Goal: Information Seeking & Learning: Learn about a topic

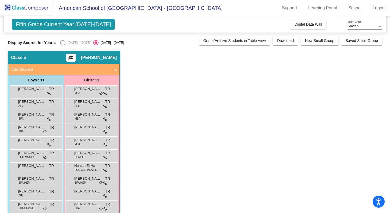
click at [63, 43] on div "Select an option" at bounding box center [63, 43] width 0 height 0
click at [63, 42] on div "Select an option" at bounding box center [62, 42] width 5 height 5
click at [63, 45] on input "[DATE] - [DATE]" at bounding box center [62, 45] width 0 height 0
radio input "true"
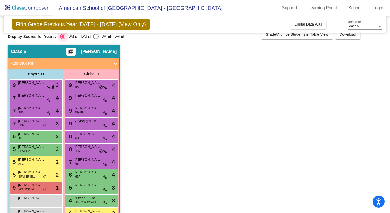
scroll to position [6, 0]
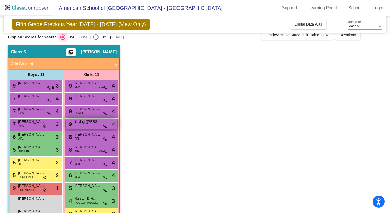
click at [88, 124] on span "Yuying ([PERSON_NAME]" at bounding box center [87, 121] width 27 height 5
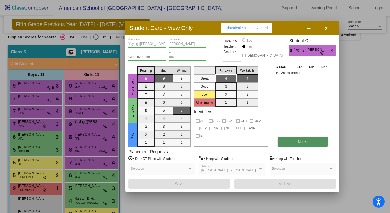
click at [298, 140] on span "Notes" at bounding box center [303, 142] width 10 height 4
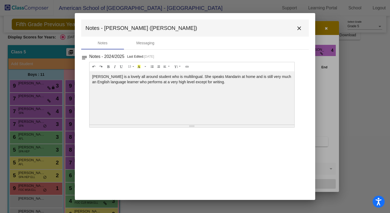
click at [298, 29] on mat-icon "close" at bounding box center [299, 28] width 6 height 6
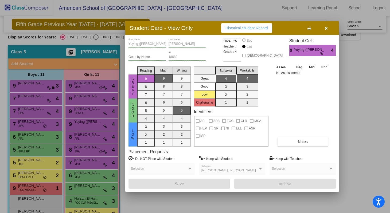
click at [316, 104] on div "Asses Beg Mid End No Assessments Notes" at bounding box center [303, 105] width 56 height 82
click at [327, 29] on icon "button" at bounding box center [326, 28] width 3 height 4
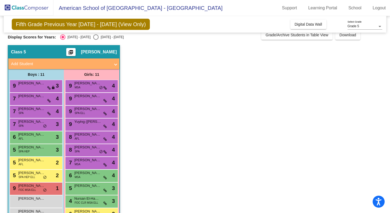
scroll to position [22, 0]
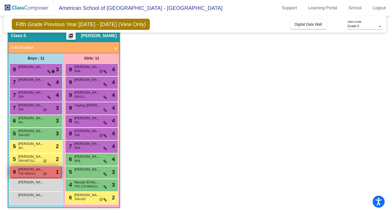
click at [36, 174] on span "FOC MSA ELL" at bounding box center [27, 174] width 18 height 4
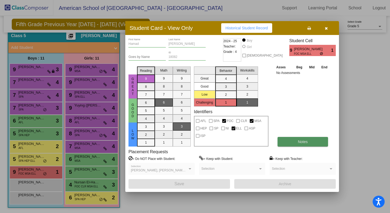
click at [296, 142] on button "Notes" at bounding box center [302, 142] width 50 height 10
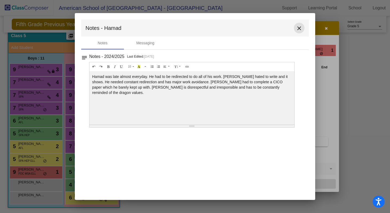
click at [298, 29] on mat-icon "close" at bounding box center [299, 28] width 6 height 6
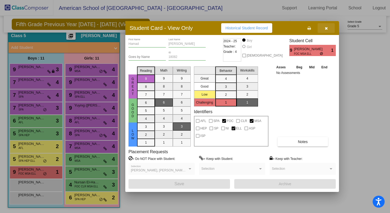
click at [327, 29] on button "button" at bounding box center [325, 28] width 17 height 10
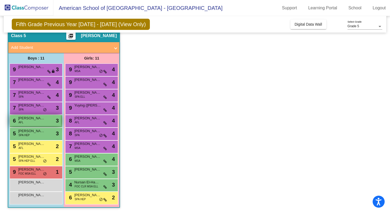
click at [27, 121] on div "6 [PERSON_NAME] AFL lock do_not_disturb_alt 3" at bounding box center [35, 120] width 51 height 11
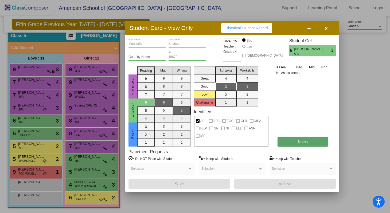
click at [303, 140] on span "Notes" at bounding box center [303, 142] width 10 height 4
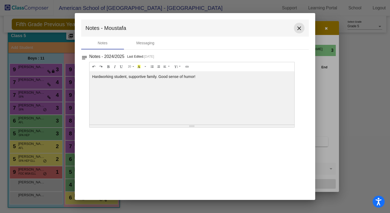
click at [298, 28] on mat-icon "close" at bounding box center [299, 28] width 6 height 6
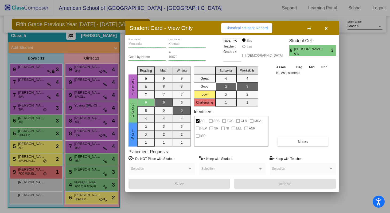
click at [326, 29] on icon "button" at bounding box center [326, 28] width 3 height 4
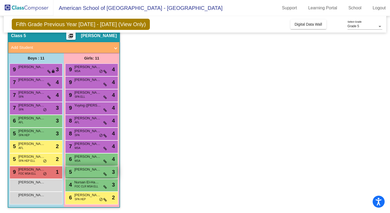
click at [82, 176] on div "5 [PERSON_NAME] lock do_not_disturb_alt 3" at bounding box center [91, 171] width 51 height 11
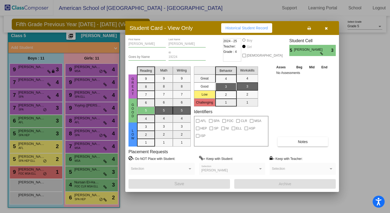
click at [325, 30] on icon "button" at bounding box center [326, 28] width 3 height 4
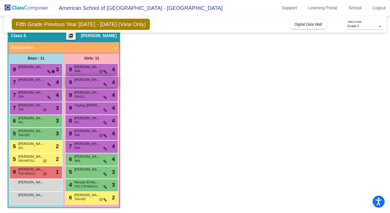
click at [87, 83] on div "9 [PERSON_NAME] lock do_not_disturb_alt 4" at bounding box center [91, 82] width 51 height 11
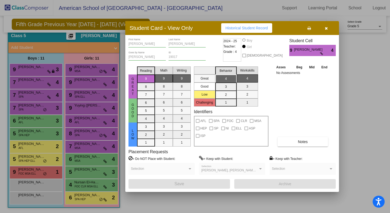
click at [325, 29] on icon "button" at bounding box center [326, 28] width 3 height 4
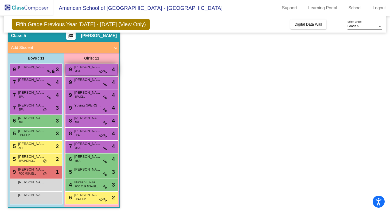
click at [94, 70] on div "9 [PERSON_NAME] MSA lock do_not_disturb_alt 4" at bounding box center [91, 69] width 51 height 11
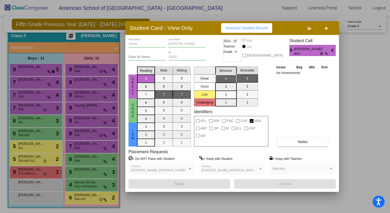
click at [325, 29] on icon "button" at bounding box center [326, 28] width 3 height 4
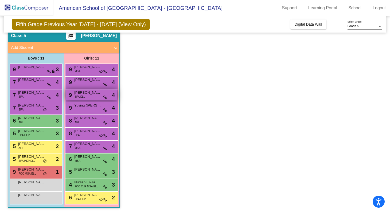
click at [88, 97] on div "9 [PERSON_NAME] SPA ELL lock do_not_disturb_alt 4" at bounding box center [91, 94] width 51 height 11
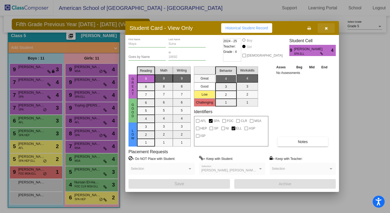
click at [327, 29] on icon "button" at bounding box center [326, 28] width 3 height 4
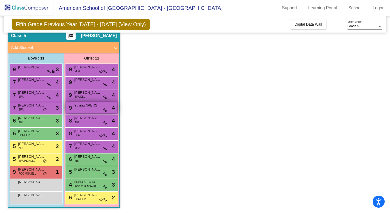
click at [94, 110] on div "9 Yuying ([PERSON_NAME]) [PERSON_NAME] lock do_not_disturb_alt 4" at bounding box center [91, 107] width 51 height 11
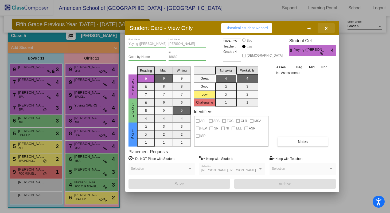
click at [326, 30] on icon "button" at bounding box center [326, 28] width 3 height 4
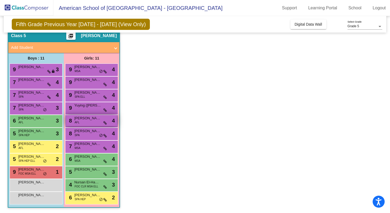
click at [91, 121] on div "8 [PERSON_NAME] AFL lock do_not_disturb_alt 4" at bounding box center [91, 120] width 51 height 11
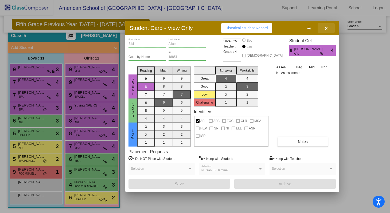
click at [324, 31] on button "button" at bounding box center [325, 28] width 17 height 10
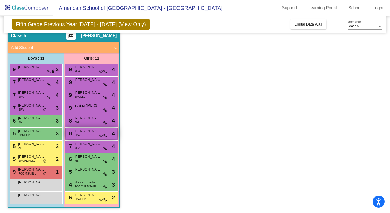
click at [93, 138] on div "8 [PERSON_NAME] SPA lock do_not_disturb_alt 4" at bounding box center [91, 133] width 51 height 11
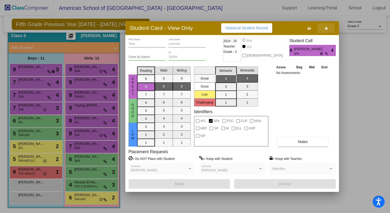
click at [325, 29] on icon "button" at bounding box center [326, 28] width 3 height 4
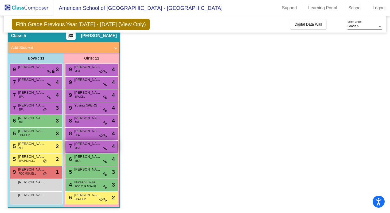
click at [93, 146] on span "[PERSON_NAME]" at bounding box center [87, 143] width 27 height 5
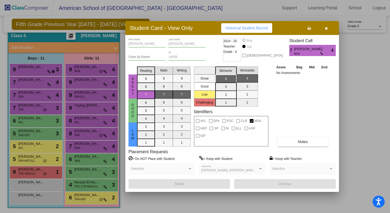
click at [326, 28] on icon "button" at bounding box center [326, 28] width 3 height 4
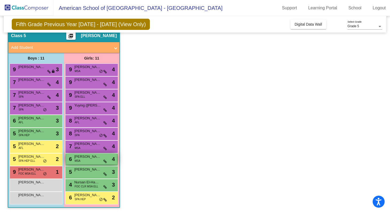
click at [89, 161] on div "6 [PERSON_NAME] MSA lock do_not_disturb_alt 4" at bounding box center [91, 159] width 51 height 11
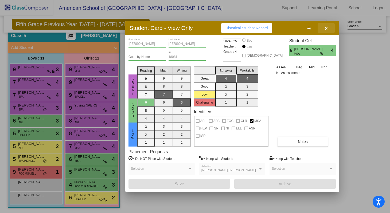
click at [325, 30] on icon "button" at bounding box center [326, 28] width 3 height 4
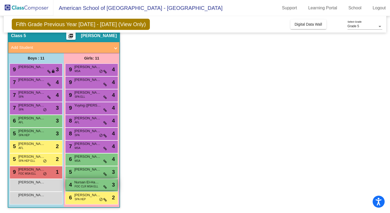
click at [88, 185] on span "FOC CLR MSA ELL" at bounding box center [85, 187] width 23 height 4
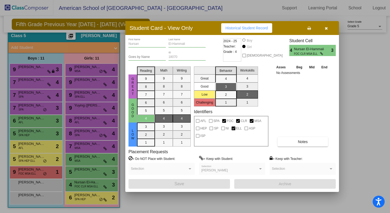
click at [327, 29] on icon "button" at bounding box center [326, 28] width 3 height 4
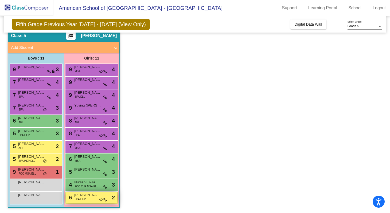
click at [82, 196] on span "[PERSON_NAME]" at bounding box center [87, 195] width 27 height 5
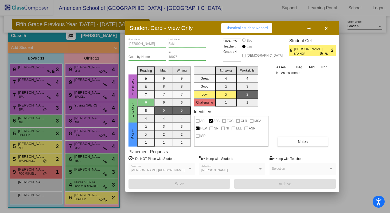
click at [326, 28] on icon "button" at bounding box center [326, 28] width 3 height 4
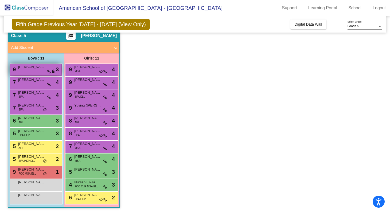
click at [37, 69] on span "[PERSON_NAME]" at bounding box center [31, 66] width 27 height 5
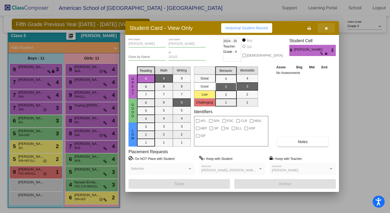
click at [326, 28] on icon "button" at bounding box center [326, 28] width 3 height 4
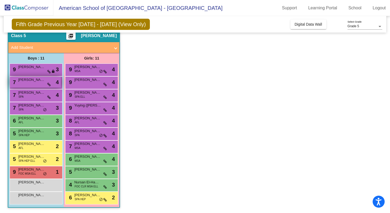
click at [28, 83] on div "7 [PERSON_NAME] lock do_not_disturb_alt 4" at bounding box center [35, 82] width 51 height 11
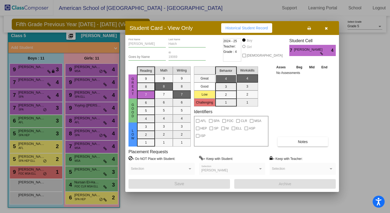
click at [327, 29] on icon "button" at bounding box center [326, 28] width 3 height 4
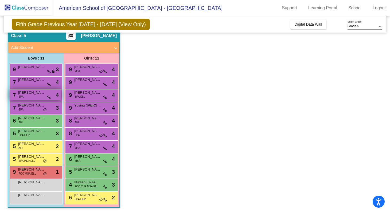
click at [34, 95] on span "[PERSON_NAME]" at bounding box center [31, 92] width 27 height 5
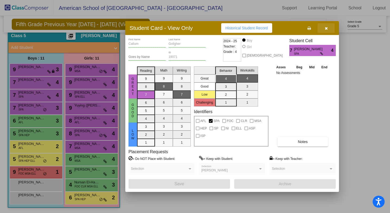
click at [326, 30] on icon "button" at bounding box center [326, 28] width 3 height 4
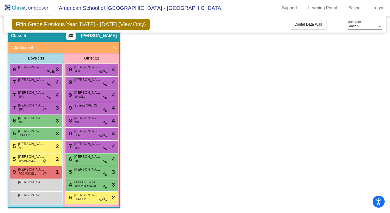
click at [32, 76] on div "9 [PERSON_NAME] lock do_not_disturb_alt 3" at bounding box center [36, 70] width 53 height 13
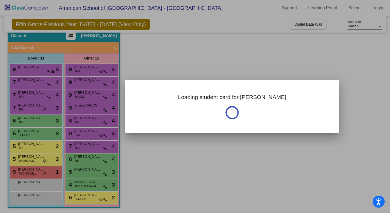
click at [32, 76] on div at bounding box center [195, 106] width 390 height 213
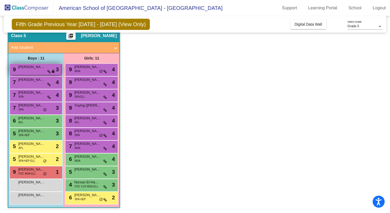
click at [36, 70] on div "9 [PERSON_NAME] lock do_not_disturb_alt 3" at bounding box center [35, 69] width 51 height 11
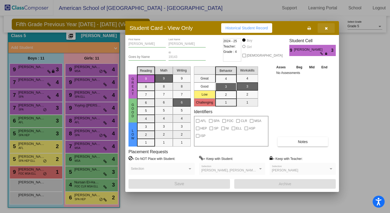
click at [325, 30] on button "button" at bounding box center [325, 28] width 17 height 10
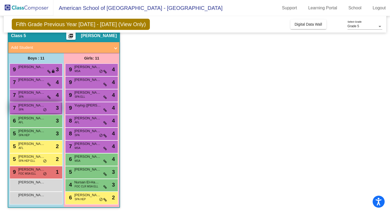
click at [27, 108] on span "[PERSON_NAME] de [PERSON_NAME]" at bounding box center [31, 105] width 27 height 5
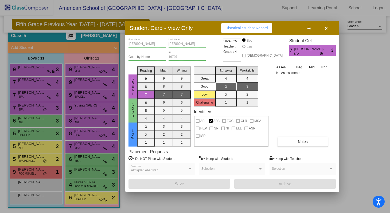
click at [326, 29] on icon "button" at bounding box center [326, 28] width 3 height 4
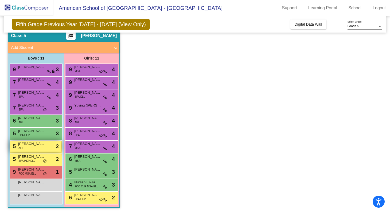
click at [37, 151] on div "5 [PERSON_NAME] AFL lock do_not_disturb_alt 2" at bounding box center [35, 146] width 51 height 11
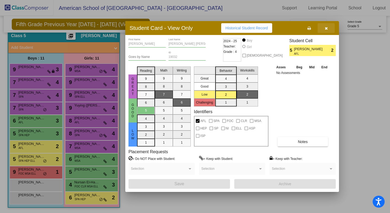
click at [324, 31] on button "button" at bounding box center [325, 28] width 17 height 10
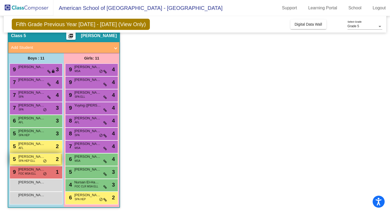
click at [29, 162] on span "SPA HEP ELL" at bounding box center [26, 161] width 17 height 4
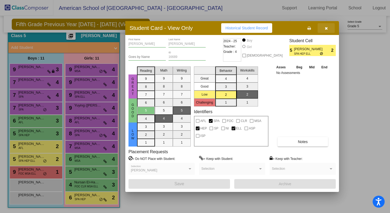
click at [325, 30] on button "button" at bounding box center [325, 28] width 17 height 10
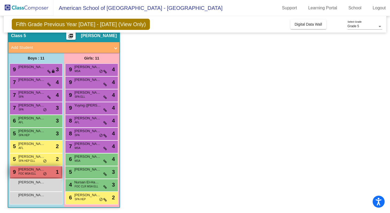
click at [32, 176] on div "9 Hamad Al Zainal FOC MSA ELL lock do_not_disturb_alt 1" at bounding box center [35, 171] width 51 height 11
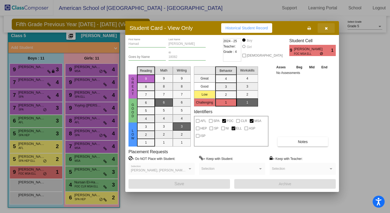
click at [327, 29] on icon "button" at bounding box center [326, 28] width 3 height 4
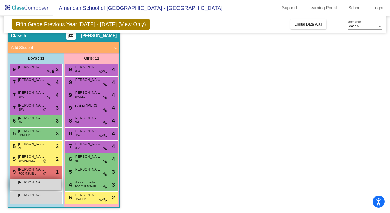
click at [30, 186] on div "[PERSON_NAME] lock do_not_disturb_alt" at bounding box center [35, 184] width 51 height 11
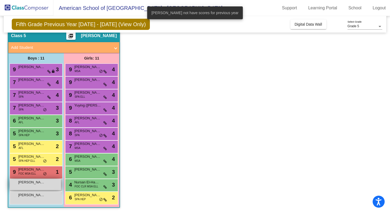
click at [30, 186] on div "[PERSON_NAME] lock do_not_disturb_alt" at bounding box center [35, 184] width 51 height 11
click at [31, 197] on span "[PERSON_NAME] De Lama" at bounding box center [31, 195] width 27 height 5
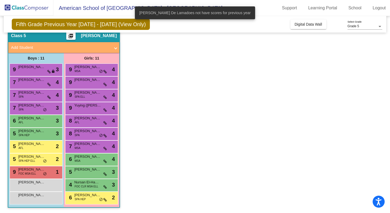
scroll to position [0, 0]
